Goal: Navigation & Orientation: Find specific page/section

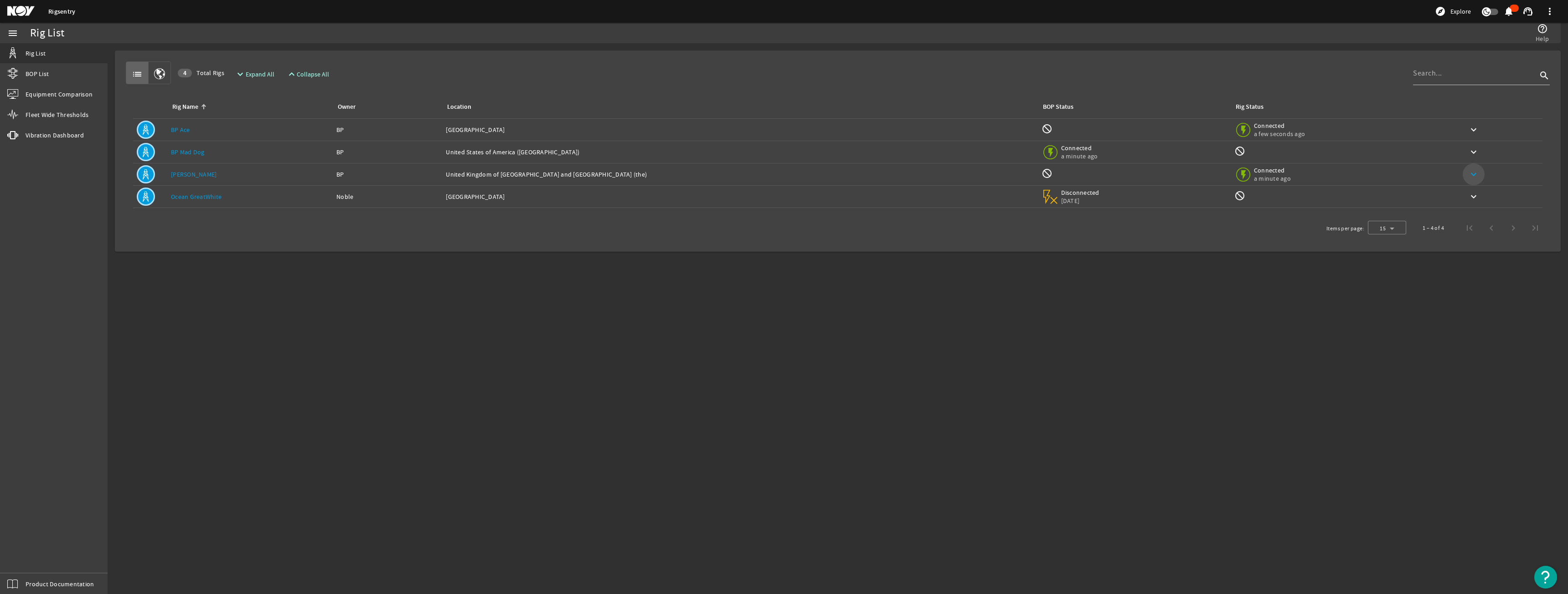
click at [1469, 175] on mat-icon "keyboard_arrow_down" at bounding box center [1473, 174] width 11 height 11
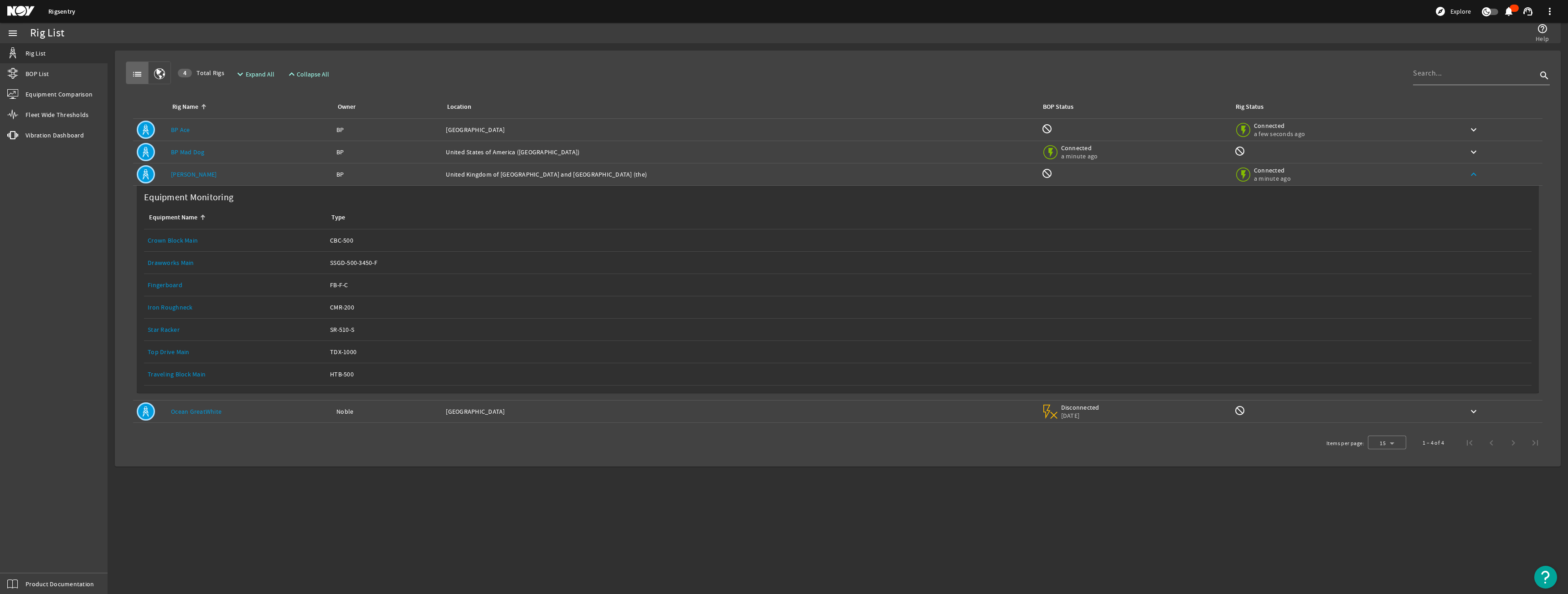
click at [341, 263] on div "Type: SSGD-500-3450-F" at bounding box center [928, 263] width 1198 height 9
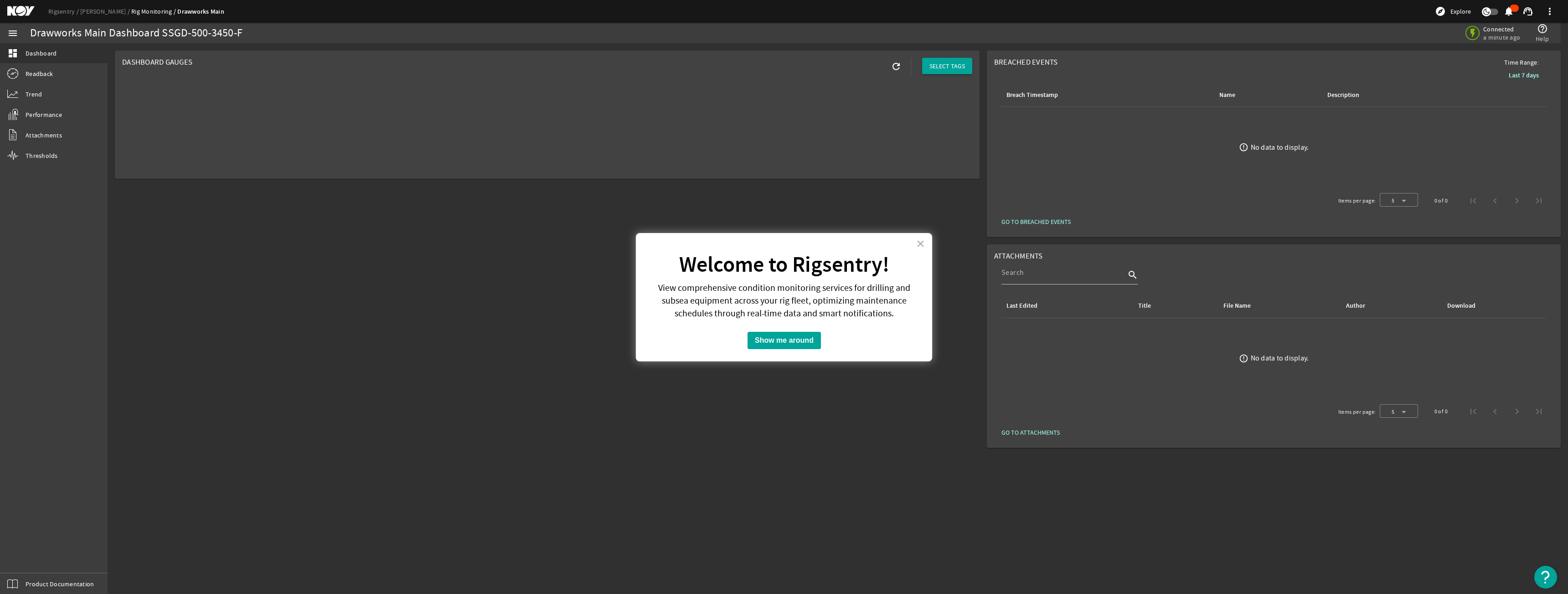
click at [926, 246] on div "× Welcome to Rigsentry! View comprehensive condition monitoring services for dr…" at bounding box center [784, 298] width 296 height 128
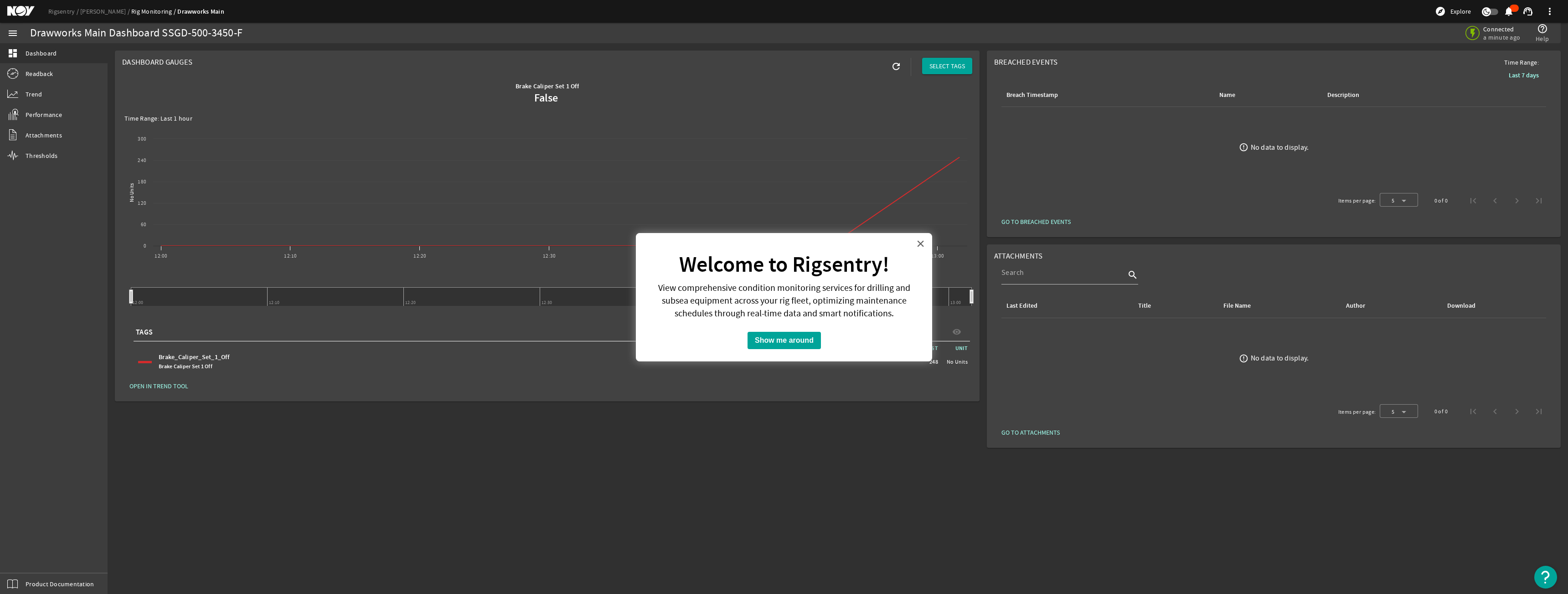
click at [918, 242] on button "×" at bounding box center [920, 243] width 8 height 14
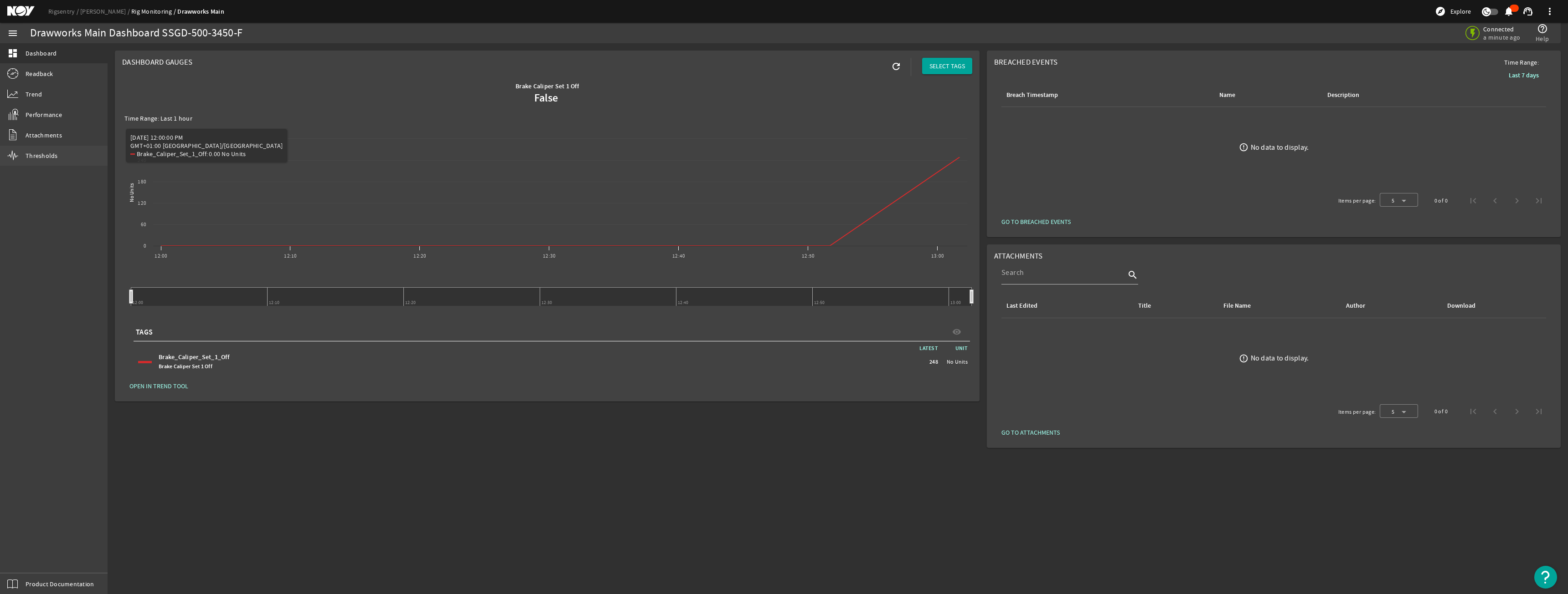
click at [43, 151] on link "Thresholds" at bounding box center [53, 156] width 108 height 20
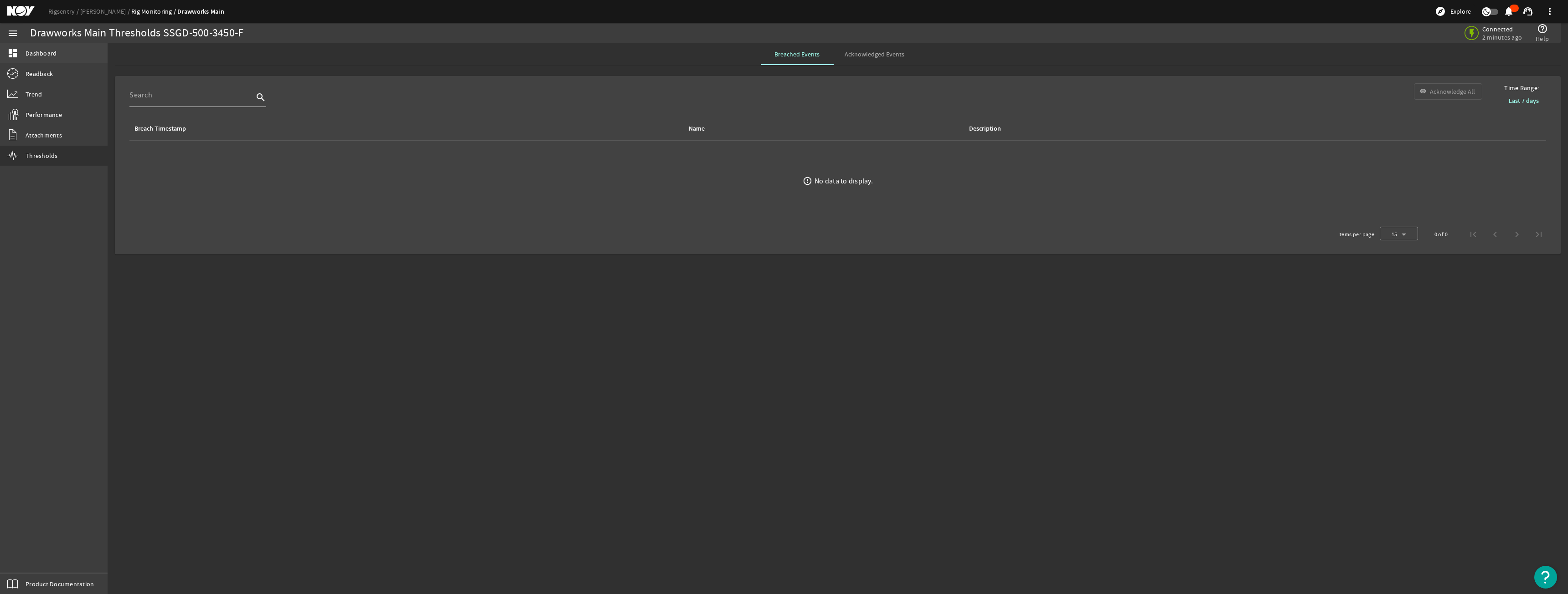
click at [50, 53] on span "Dashboard" at bounding box center [41, 53] width 31 height 9
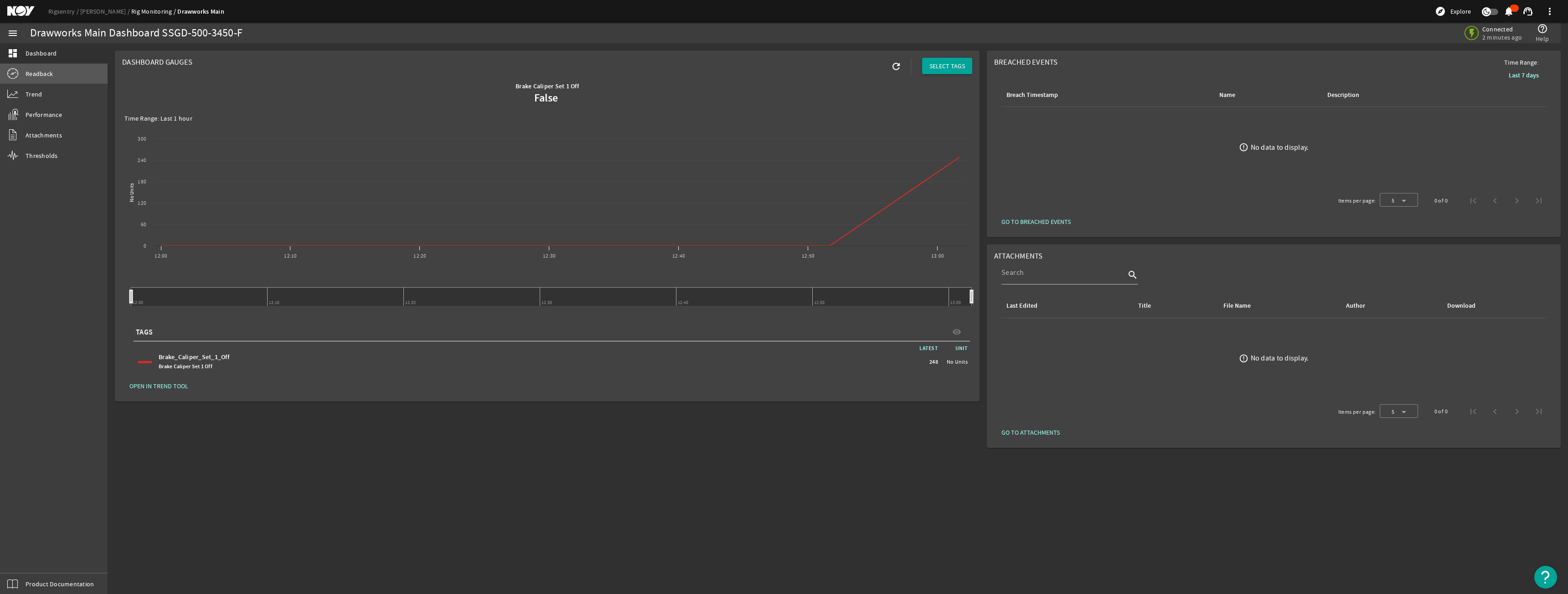
click at [29, 74] on span "Readback" at bounding box center [39, 73] width 28 height 9
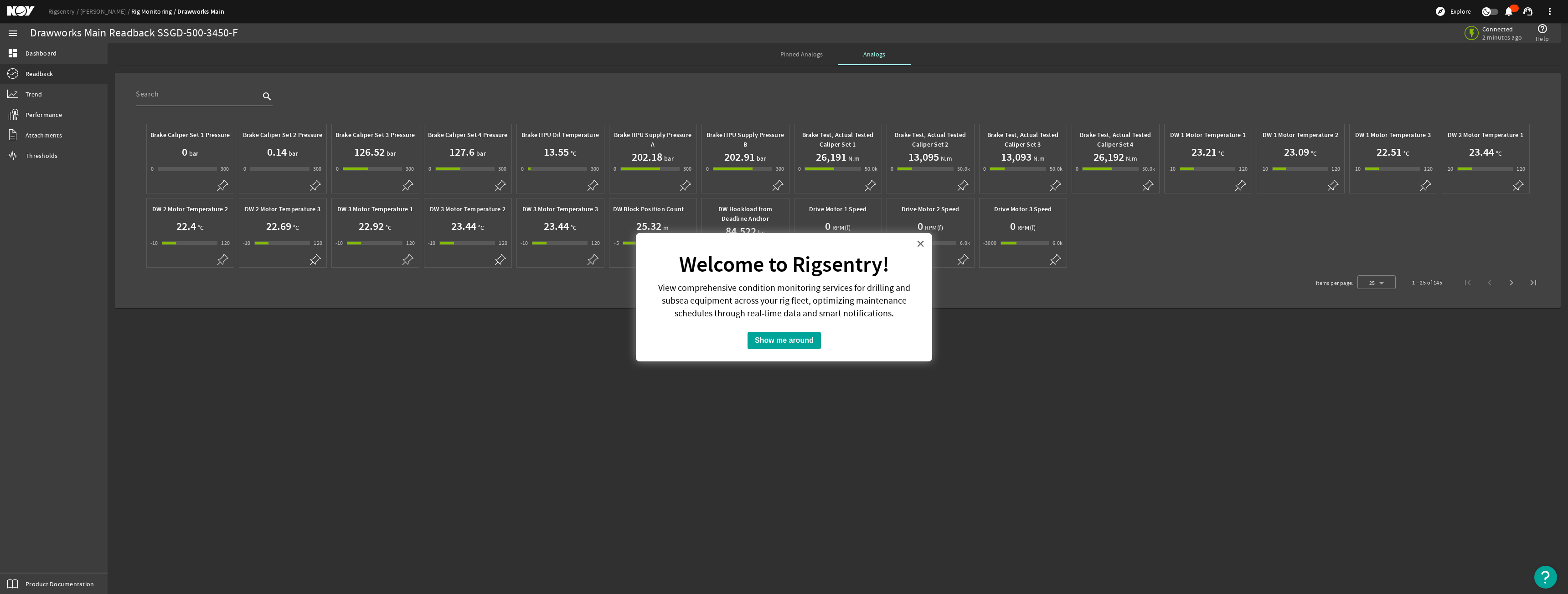
click at [918, 244] on button "×" at bounding box center [920, 243] width 8 height 14
